Goal: Information Seeking & Learning: Learn about a topic

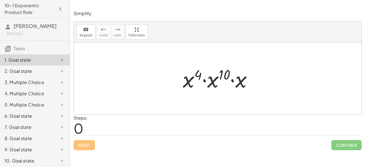
click at [130, 126] on div "Steps: 0" at bounding box center [217, 125] width 288 height 21
click at [204, 74] on div at bounding box center [219, 78] width 79 height 29
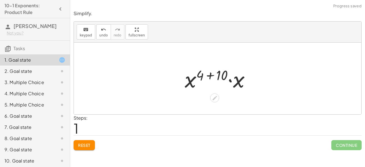
click at [223, 75] on div at bounding box center [219, 78] width 75 height 29
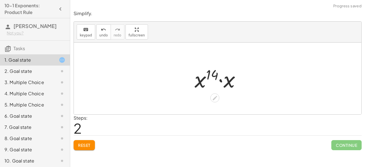
click at [229, 84] on div at bounding box center [220, 78] width 56 height 29
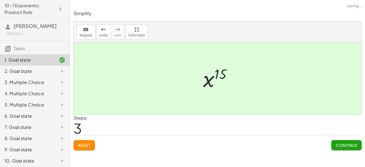
click at [351, 147] on span "Continue" at bounding box center [345, 145] width 21 height 5
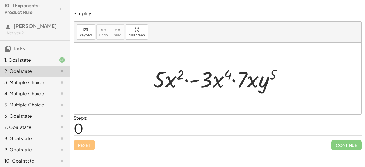
click at [163, 84] on div at bounding box center [219, 78] width 139 height 29
click at [158, 81] on div at bounding box center [219, 78] width 139 height 29
click at [164, 84] on div at bounding box center [219, 78] width 139 height 29
click at [205, 84] on div at bounding box center [219, 78] width 139 height 29
click at [88, 143] on span "Reset" at bounding box center [84, 145] width 12 height 5
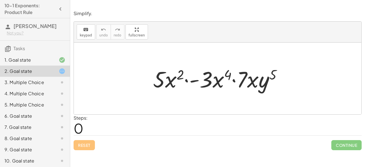
click at [211, 78] on div at bounding box center [219, 78] width 139 height 29
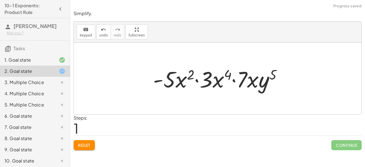
click at [178, 83] on div at bounding box center [219, 78] width 139 height 29
click at [95, 141] on div "Reset Continue" at bounding box center [217, 142] width 288 height 15
click at [91, 144] on button "Reset" at bounding box center [83, 145] width 21 height 10
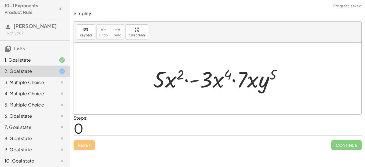
click at [164, 79] on div at bounding box center [219, 78] width 139 height 29
click at [170, 80] on div at bounding box center [219, 78] width 139 height 29
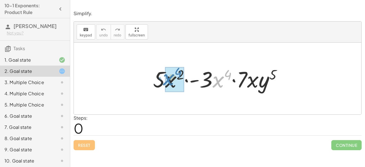
drag, startPoint x: 217, startPoint y: 81, endPoint x: 170, endPoint y: 82, distance: 46.8
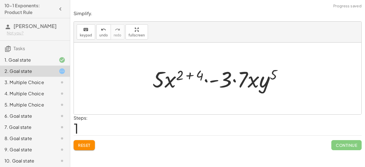
click at [195, 77] on div at bounding box center [220, 78] width 140 height 29
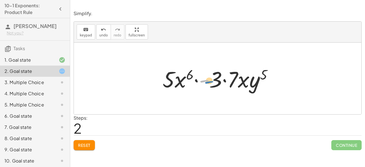
drag, startPoint x: 208, startPoint y: 82, endPoint x: 211, endPoint y: 84, distance: 3.9
click at [211, 84] on div at bounding box center [220, 78] width 120 height 29
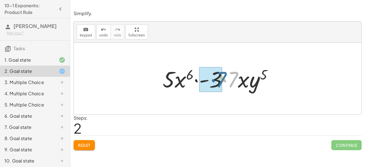
drag, startPoint x: 232, startPoint y: 81, endPoint x: 217, endPoint y: 82, distance: 14.9
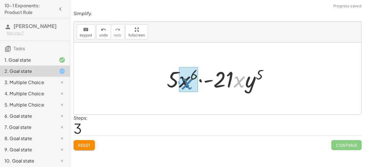
drag, startPoint x: 242, startPoint y: 80, endPoint x: 188, endPoint y: 82, distance: 54.2
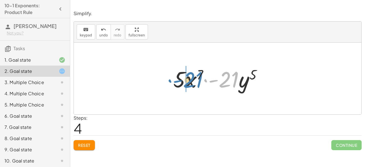
drag, startPoint x: 233, startPoint y: 78, endPoint x: 198, endPoint y: 79, distance: 35.6
click at [198, 79] on div at bounding box center [219, 78] width 99 height 29
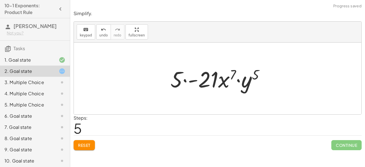
click at [194, 81] on div at bounding box center [219, 78] width 104 height 29
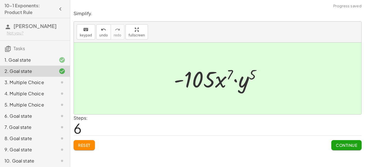
click at [337, 147] on span "Continue" at bounding box center [345, 145] width 21 height 5
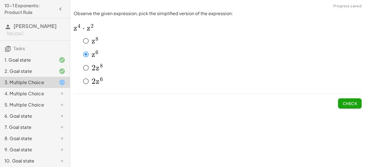
click at [0, 0] on div "Observe the given expression, pick the simplified version of the expression: ﻿ …" at bounding box center [0, 0] width 0 height 0
click at [360, 104] on button "Check" at bounding box center [350, 103] width 24 height 10
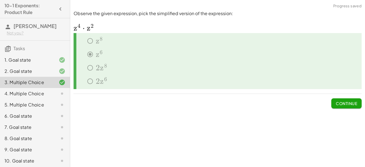
click at [345, 107] on button "Continue" at bounding box center [346, 103] width 30 height 10
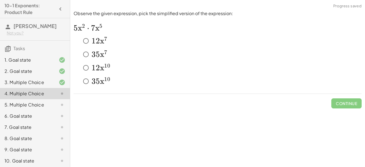
click at [104, 53] on span "7" at bounding box center [105, 52] width 3 height 7
click at [359, 105] on button "Check" at bounding box center [350, 103] width 24 height 10
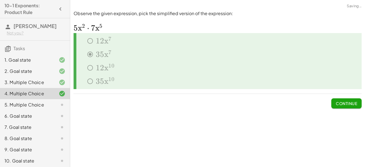
click at [357, 105] on button "Continue" at bounding box center [346, 103] width 30 height 10
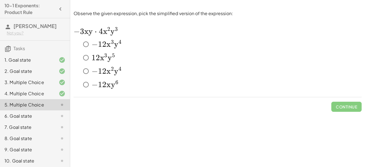
click at [96, 44] on span "−" at bounding box center [94, 45] width 6 height 10
click at [348, 110] on button "Check" at bounding box center [350, 107] width 24 height 10
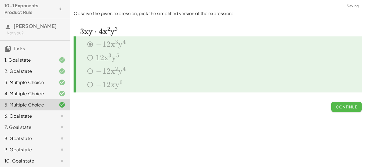
click at [348, 110] on button "Continue" at bounding box center [346, 107] width 30 height 10
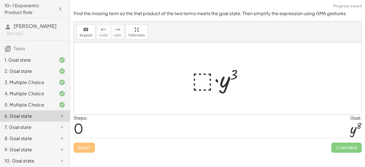
click at [194, 81] on div at bounding box center [219, 78] width 61 height 29
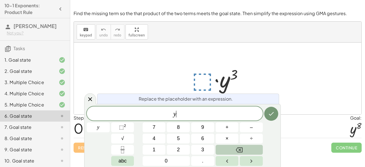
click at [257, 149] on button "Backspace" at bounding box center [238, 150] width 47 height 10
click at [106, 125] on button "y" at bounding box center [98, 128] width 23 height 10
click at [143, 126] on button "7" at bounding box center [153, 128] width 23 height 10
click at [233, 154] on button "Backspace" at bounding box center [238, 150] width 47 height 10
click at [121, 131] on span "⬚ 2" at bounding box center [122, 128] width 7 height 8
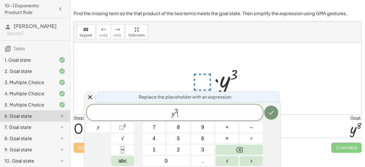
click at [176, 112] on span "2" at bounding box center [175, 111] width 3 height 6
click at [178, 111] on span "y ​ 2" at bounding box center [175, 113] width 176 height 10
click at [275, 113] on button "Done" at bounding box center [271, 113] width 14 height 14
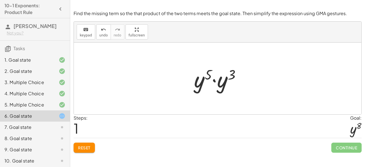
click at [78, 150] on span "Reset" at bounding box center [84, 147] width 12 height 5
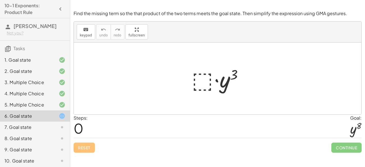
click at [196, 79] on div at bounding box center [219, 78] width 61 height 29
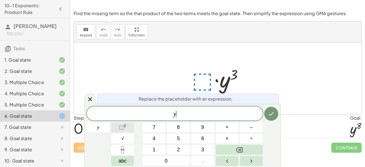
click at [130, 129] on button "⬚ 2" at bounding box center [122, 128] width 23 height 10
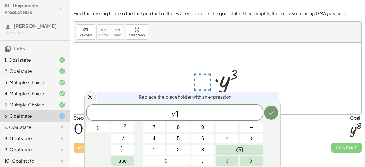
click at [181, 111] on span "y 2 ​" at bounding box center [175, 113] width 176 height 10
click at [178, 110] on span "y 2 ​" at bounding box center [175, 113] width 176 height 10
click at [171, 139] on button "5" at bounding box center [178, 139] width 23 height 10
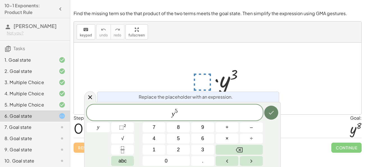
click at [270, 112] on icon "Done" at bounding box center [271, 112] width 7 height 7
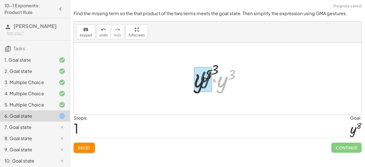
drag, startPoint x: 219, startPoint y: 87, endPoint x: 199, endPoint y: 81, distance: 20.2
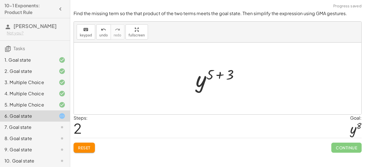
click at [220, 76] on div at bounding box center [219, 79] width 53 height 28
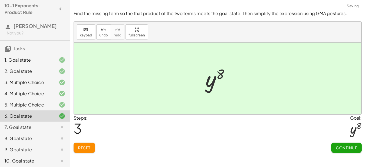
click at [345, 152] on button "Continue" at bounding box center [346, 148] width 30 height 10
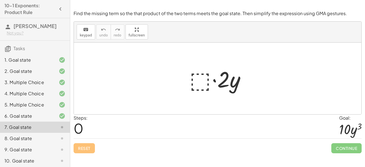
click at [194, 86] on div at bounding box center [220, 78] width 66 height 29
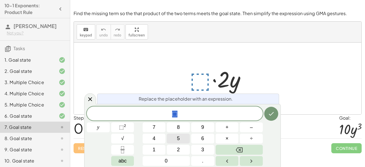
click at [177, 141] on span "5" at bounding box center [178, 139] width 3 height 8
click at [94, 124] on button "y" at bounding box center [98, 128] width 23 height 10
click at [127, 123] on button "⬚ 2" at bounding box center [122, 128] width 23 height 10
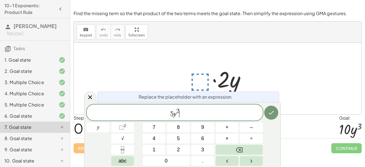
click at [183, 109] on span "5 y 2 ​" at bounding box center [175, 113] width 176 height 10
click at [274, 115] on icon "Done" at bounding box center [271, 112] width 7 height 7
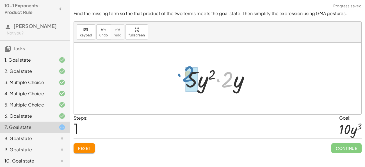
drag, startPoint x: 224, startPoint y: 84, endPoint x: 186, endPoint y: 79, distance: 38.2
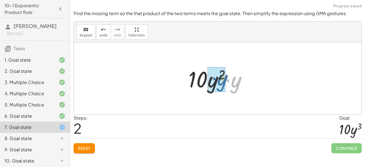
drag, startPoint x: 231, startPoint y: 84, endPoint x: 217, endPoint y: 82, distance: 13.9
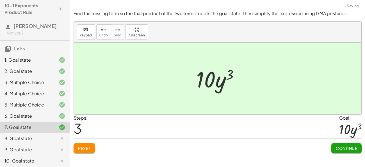
click at [338, 149] on span "Continue" at bounding box center [345, 148] width 21 height 5
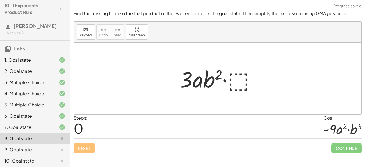
click at [237, 75] on div at bounding box center [220, 78] width 86 height 29
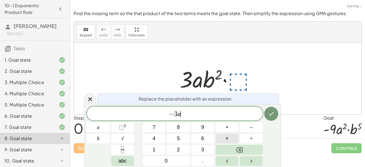
click at [227, 139] on span "×" at bounding box center [226, 139] width 3 height 8
click at [126, 125] on sup "2" at bounding box center [125, 126] width 2 height 4
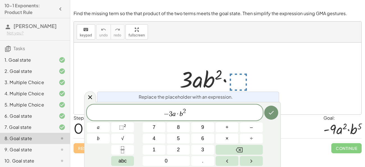
click at [192, 109] on span "− 3 a · b 2 ​" at bounding box center [175, 113] width 176 height 10
click at [276, 116] on button "Done" at bounding box center [271, 113] width 14 height 14
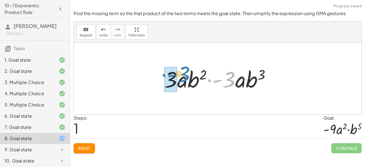
drag, startPoint x: 228, startPoint y: 79, endPoint x: 182, endPoint y: 74, distance: 45.8
click at [182, 74] on div at bounding box center [219, 78] width 116 height 29
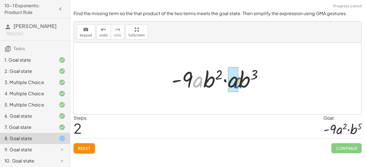
drag, startPoint x: 200, startPoint y: 79, endPoint x: 238, endPoint y: 80, distance: 37.9
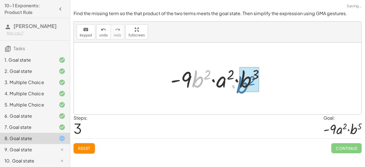
drag, startPoint x: 201, startPoint y: 80, endPoint x: 246, endPoint y: 85, distance: 46.1
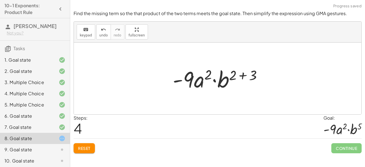
click at [234, 73] on div at bounding box center [219, 78] width 99 height 29
drag, startPoint x: 234, startPoint y: 73, endPoint x: 257, endPoint y: 74, distance: 23.0
click at [257, 74] on div at bounding box center [219, 78] width 99 height 29
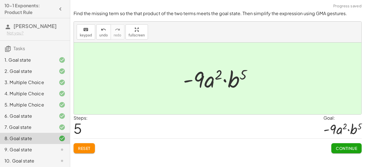
click at [339, 148] on span "Continue" at bounding box center [345, 148] width 21 height 5
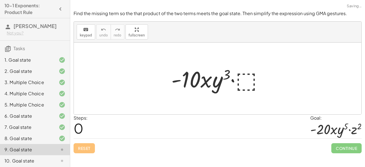
click at [240, 79] on div at bounding box center [219, 78] width 102 height 29
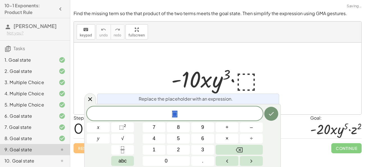
click at [240, 79] on div at bounding box center [219, 78] width 102 height 29
click at [144, 151] on button "1" at bounding box center [153, 150] width 23 height 10
click at [174, 166] on div "Replace the placeholder with an expression. 1 ​ x y 7 8 9 + – 4 5 6 × ÷ ⬚ 2 √ a…" at bounding box center [182, 135] width 196 height 63
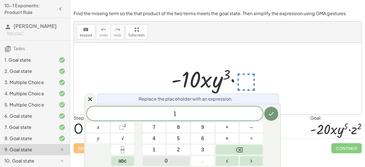
click at [172, 162] on button "0" at bounding box center [165, 161] width 47 height 10
click at [132, 128] on button "⬚ 2" at bounding box center [122, 128] width 23 height 10
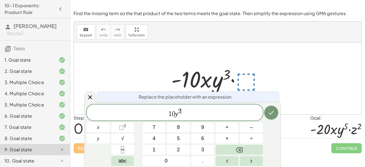
click at [183, 117] on span "1 0 y 2 ​" at bounding box center [175, 113] width 176 height 10
click at [233, 139] on button "×" at bounding box center [226, 139] width 23 height 10
click at [121, 126] on span "⬚" at bounding box center [121, 128] width 5 height 6
click at [272, 111] on icon "Done" at bounding box center [271, 112] width 7 height 7
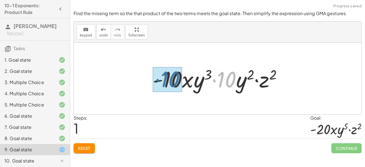
drag, startPoint x: 229, startPoint y: 81, endPoint x: 172, endPoint y: 81, distance: 57.2
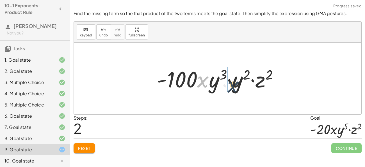
drag, startPoint x: 208, startPoint y: 84, endPoint x: 239, endPoint y: 89, distance: 31.0
click at [239, 89] on div at bounding box center [220, 78] width 132 height 29
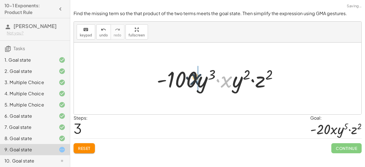
drag, startPoint x: 227, startPoint y: 82, endPoint x: 196, endPoint y: 80, distance: 31.2
click at [196, 80] on div at bounding box center [220, 78] width 132 height 29
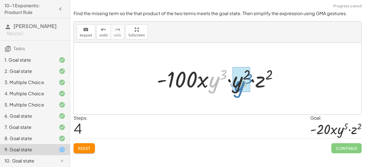
drag, startPoint x: 212, startPoint y: 83, endPoint x: 236, endPoint y: 87, distance: 25.0
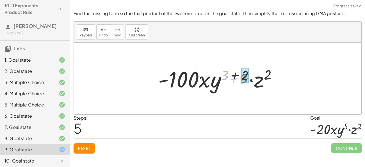
drag, startPoint x: 227, startPoint y: 73, endPoint x: 246, endPoint y: 77, distance: 19.9
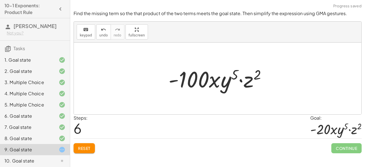
click at [200, 81] on div at bounding box center [219, 78] width 108 height 29
click at [82, 152] on button "Reset" at bounding box center [83, 148] width 21 height 10
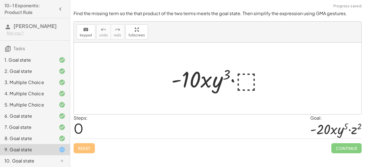
click at [237, 72] on div at bounding box center [219, 78] width 102 height 29
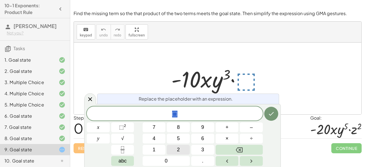
click at [174, 151] on button "2" at bounding box center [178, 150] width 23 height 10
click at [126, 127] on sup "2" at bounding box center [125, 126] width 2 height 4
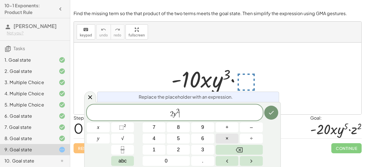
click at [226, 139] on span "×" at bounding box center [226, 139] width 3 height 8
click at [121, 126] on span "⬚" at bounding box center [121, 128] width 5 height 6
click at [110, 123] on div at bounding box center [98, 128] width 23 height 10
click at [269, 115] on icon "Done" at bounding box center [271, 112] width 7 height 7
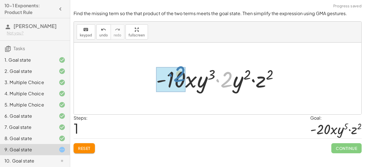
drag, startPoint x: 226, startPoint y: 80, endPoint x: 178, endPoint y: 74, distance: 47.7
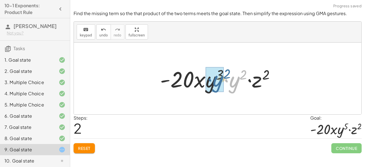
drag, startPoint x: 231, startPoint y: 81, endPoint x: 215, endPoint y: 81, distance: 16.9
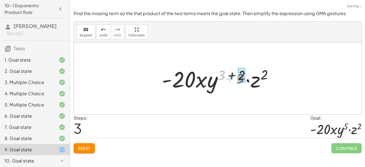
drag, startPoint x: 222, startPoint y: 75, endPoint x: 241, endPoint y: 79, distance: 19.1
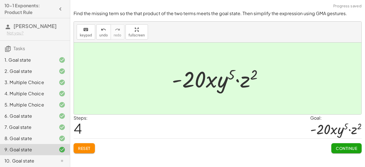
click at [346, 150] on span "Continue" at bounding box center [345, 148] width 21 height 5
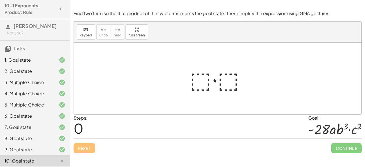
click at [203, 81] on div at bounding box center [220, 78] width 66 height 29
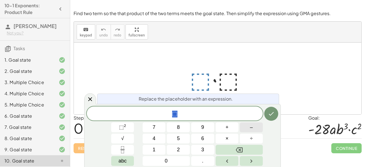
click at [243, 130] on button "–" at bounding box center [251, 128] width 23 height 10
click at [174, 151] on button "2" at bounding box center [178, 150] width 23 height 10
click at [174, 129] on button "8" at bounding box center [178, 128] width 23 height 10
click at [268, 109] on button "Done" at bounding box center [271, 114] width 14 height 14
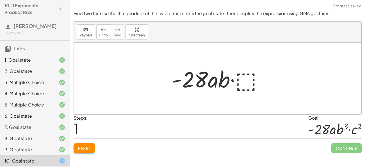
click at [250, 81] on div at bounding box center [220, 78] width 102 height 29
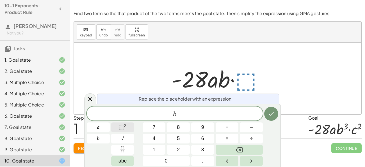
click at [121, 126] on span "⬚" at bounding box center [121, 128] width 5 height 6
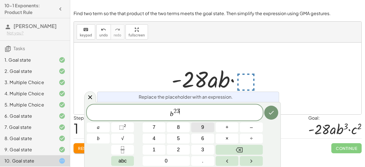
click at [205, 125] on button "9" at bounding box center [202, 128] width 23 height 10
click at [188, 118] on span "b 2 3 ​" at bounding box center [175, 113] width 176 height 10
click at [222, 139] on button "×" at bounding box center [226, 139] width 23 height 10
click at [120, 128] on span "⬚" at bounding box center [121, 128] width 5 height 6
click at [275, 115] on button "Done" at bounding box center [271, 113] width 14 height 14
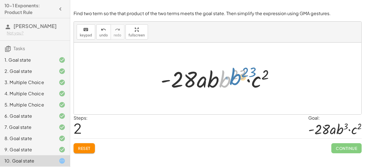
drag, startPoint x: 226, startPoint y: 81, endPoint x: 238, endPoint y: 80, distance: 11.6
click at [238, 80] on div at bounding box center [219, 78] width 123 height 29
click at [78, 146] on span "Reset" at bounding box center [84, 148] width 12 height 5
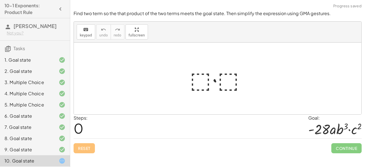
click at [197, 75] on div at bounding box center [220, 78] width 66 height 29
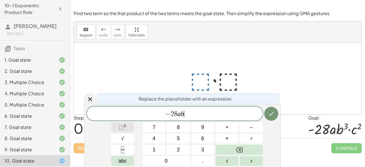
click at [120, 125] on span "⬚" at bounding box center [121, 128] width 5 height 6
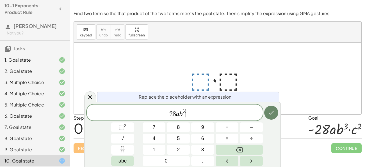
click at [268, 110] on icon "Done" at bounding box center [271, 112] width 7 height 7
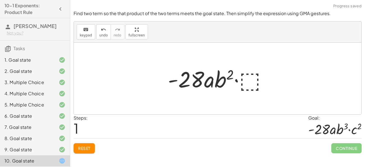
click at [248, 75] on div at bounding box center [219, 78] width 109 height 29
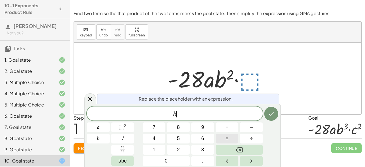
click at [226, 139] on span "×" at bounding box center [226, 139] width 3 height 8
click at [121, 121] on div "b · c a b 7 8 9 + – 4 5 6 × ÷ ⬚ 2 √ abc 1 2 3 0 ." at bounding box center [182, 136] width 191 height 59
click at [121, 126] on span "⬚" at bounding box center [121, 128] width 5 height 6
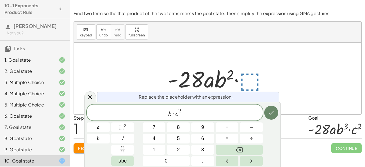
click at [275, 112] on button "Done" at bounding box center [271, 113] width 14 height 14
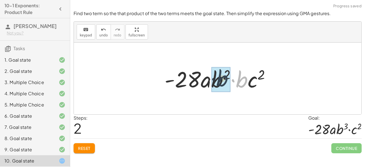
drag, startPoint x: 240, startPoint y: 81, endPoint x: 219, endPoint y: 80, distance: 20.8
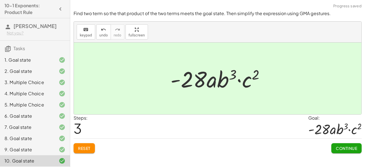
click at [356, 147] on span "Continue" at bounding box center [345, 148] width 21 height 5
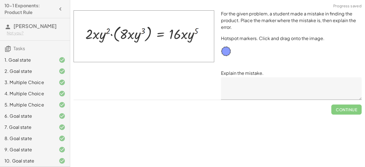
click at [312, 92] on textarea at bounding box center [291, 88] width 141 height 22
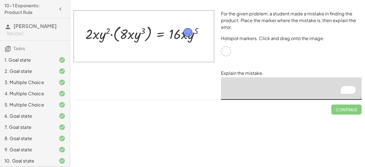
drag, startPoint x: 225, startPoint y: 52, endPoint x: 187, endPoint y: 33, distance: 42.5
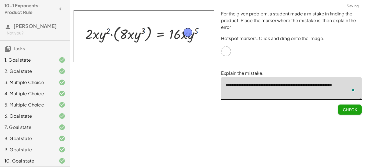
click at [268, 98] on textarea "**********" at bounding box center [291, 88] width 141 height 22
type textarea "**********"
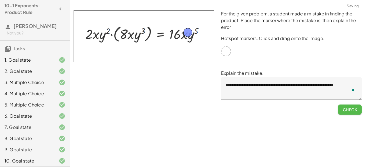
click at [345, 111] on span "Check" at bounding box center [349, 109] width 15 height 5
click at [339, 109] on span "Continue" at bounding box center [345, 109] width 21 height 5
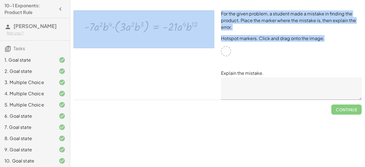
drag, startPoint x: 226, startPoint y: 53, endPoint x: 208, endPoint y: 40, distance: 22.2
click at [208, 40] on div "For the given problem, a student made a mistake in finding the product. Place t…" at bounding box center [217, 55] width 295 height 96
click at [238, 57] on div "For the given problem, a student made a mistake in finding the product. Place t…" at bounding box center [290, 55] width 147 height 96
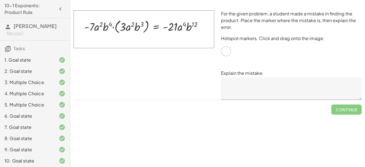
click at [185, 25] on img at bounding box center [143, 29] width 141 height 38
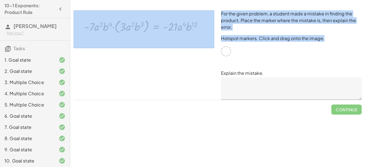
drag, startPoint x: 225, startPoint y: 53, endPoint x: 226, endPoint y: 57, distance: 3.7
click at [226, 57] on div "For the given problem, a student made a mistake in finding the product. Place t…" at bounding box center [290, 55] width 147 height 96
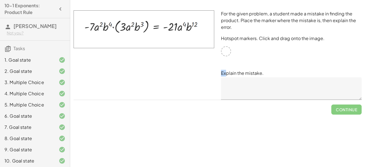
click at [226, 57] on div "For the given problem, a student made a mistake in finding the product. Place t…" at bounding box center [290, 55] width 147 height 96
click at [242, 63] on div "For the given problem, a student made a mistake in finding the product. Place t…" at bounding box center [290, 55] width 147 height 96
click at [190, 69] on div at bounding box center [143, 55] width 147 height 96
drag, startPoint x: 223, startPoint y: 50, endPoint x: 192, endPoint y: 22, distance: 42.1
click at [252, 87] on textarea at bounding box center [291, 88] width 141 height 22
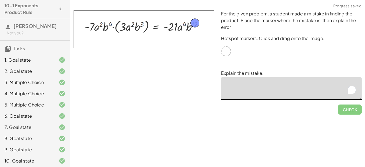
click at [252, 87] on textarea "To enrich screen reader interactions, please activate Accessibility in Grammarl…" at bounding box center [291, 88] width 141 height 22
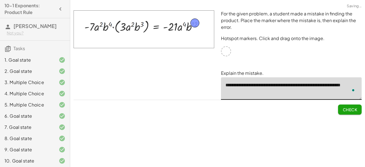
type textarea "**********"
click at [347, 106] on button "Check" at bounding box center [350, 110] width 24 height 10
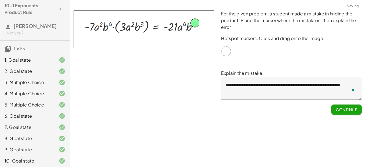
click at [347, 106] on button "Continue" at bounding box center [346, 110] width 30 height 10
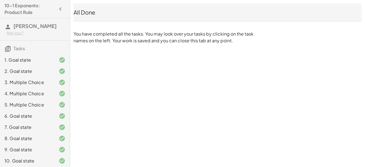
scroll to position [24, 0]
